Goal: Information Seeking & Learning: Check status

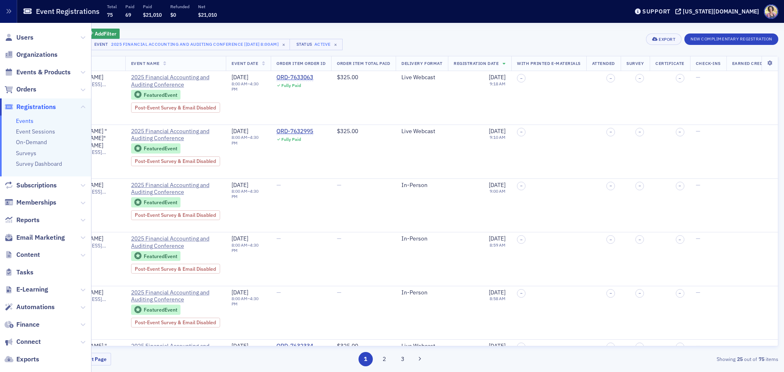
click at [40, 106] on span "Registrations" at bounding box center [36, 106] width 40 height 9
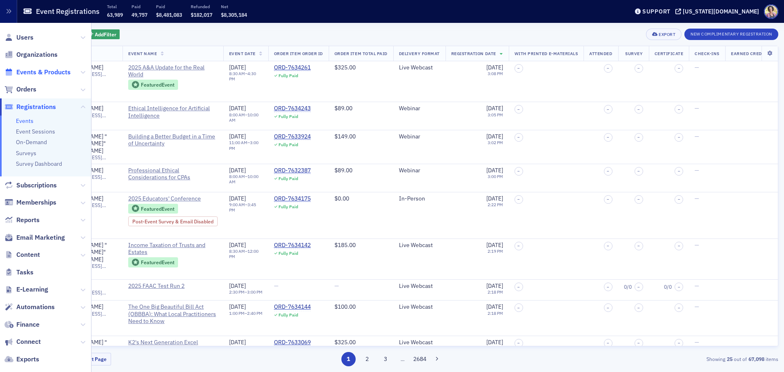
click at [38, 71] on span "Events & Products" at bounding box center [43, 72] width 54 height 9
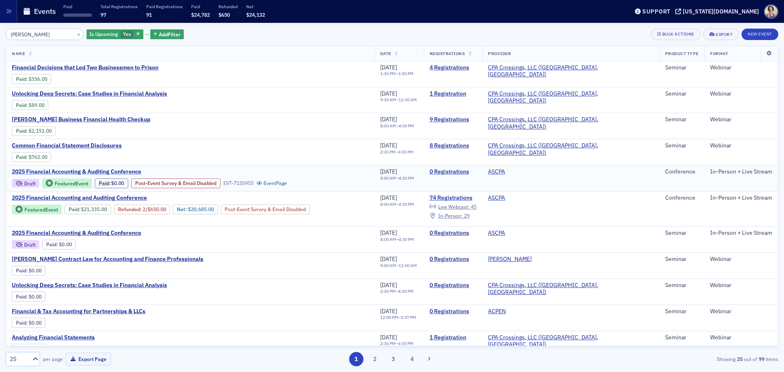
type input "[PERSON_NAME]"
click at [56, 171] on span "2025 Financial Accounting & Auditing Conference" at bounding box center [80, 171] width 137 height 7
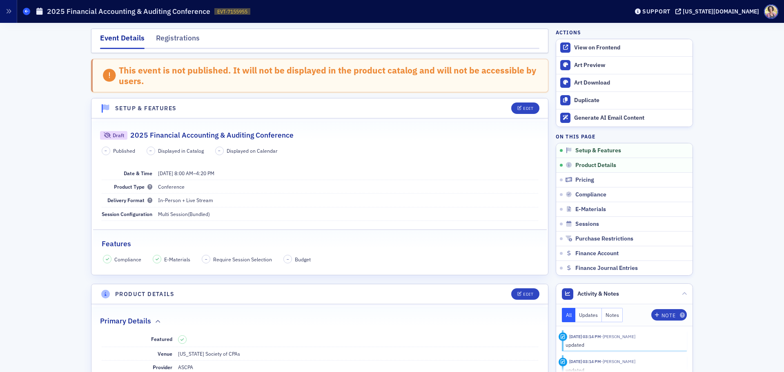
click at [24, 9] on span at bounding box center [26, 11] width 7 height 7
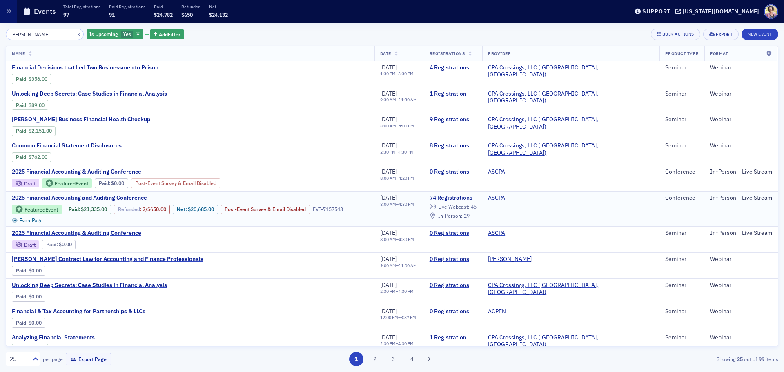
click at [132, 210] on link "Refunded" at bounding box center [129, 209] width 22 height 6
